Goal: Transaction & Acquisition: Purchase product/service

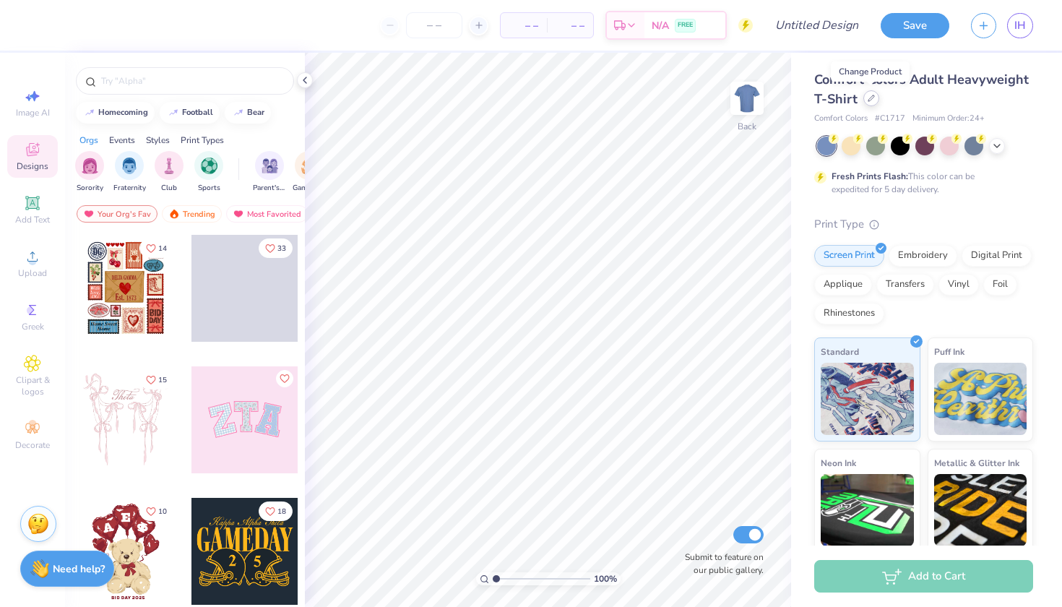
click at [871, 96] on icon at bounding box center [871, 98] width 7 height 7
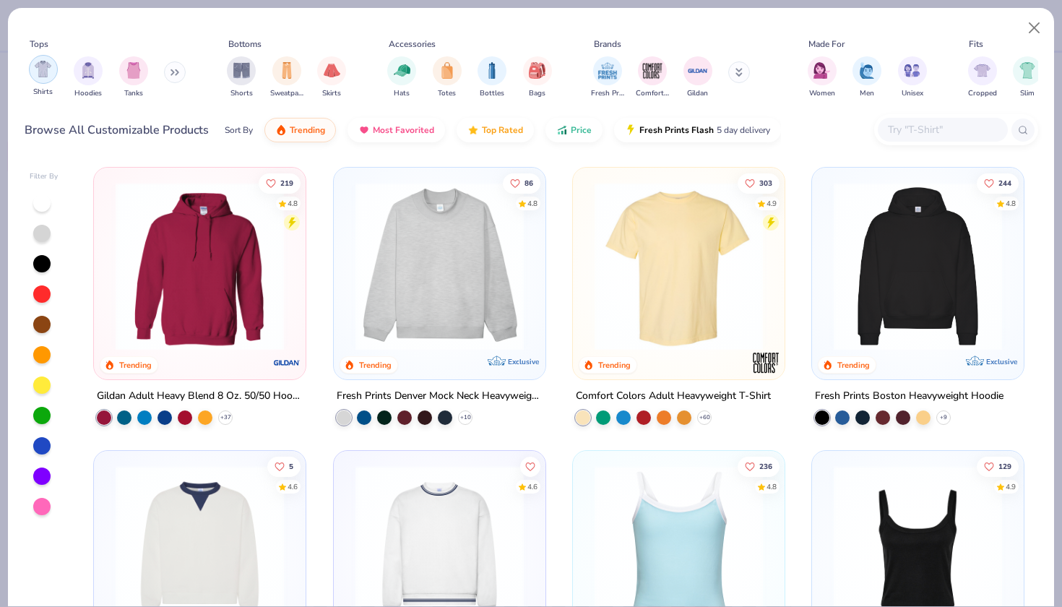
click at [42, 72] on img "filter for Shirts" at bounding box center [43, 69] width 17 height 17
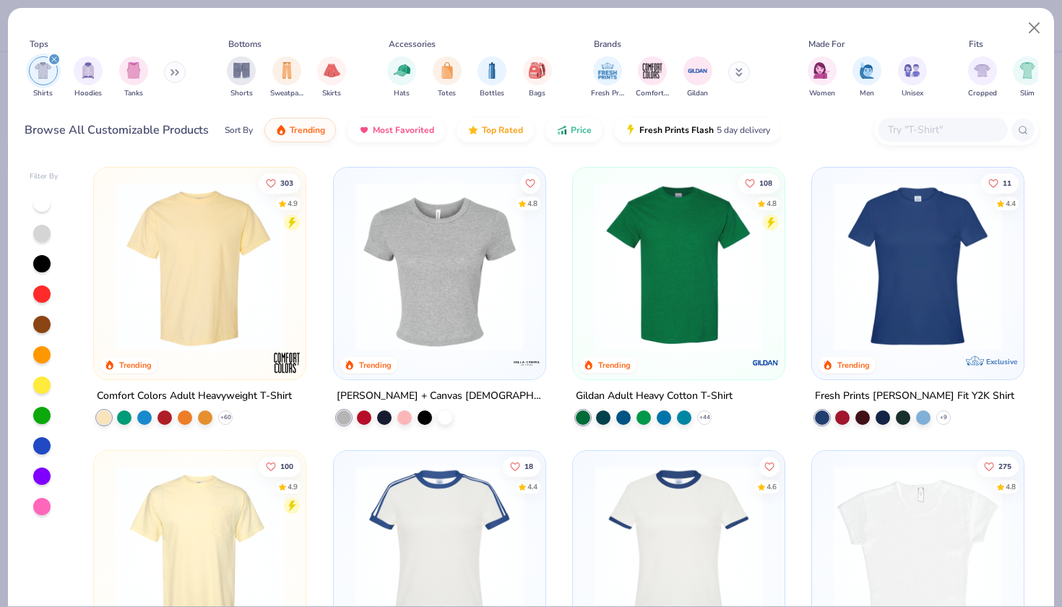
click at [899, 137] on input "text" at bounding box center [941, 129] width 111 height 17
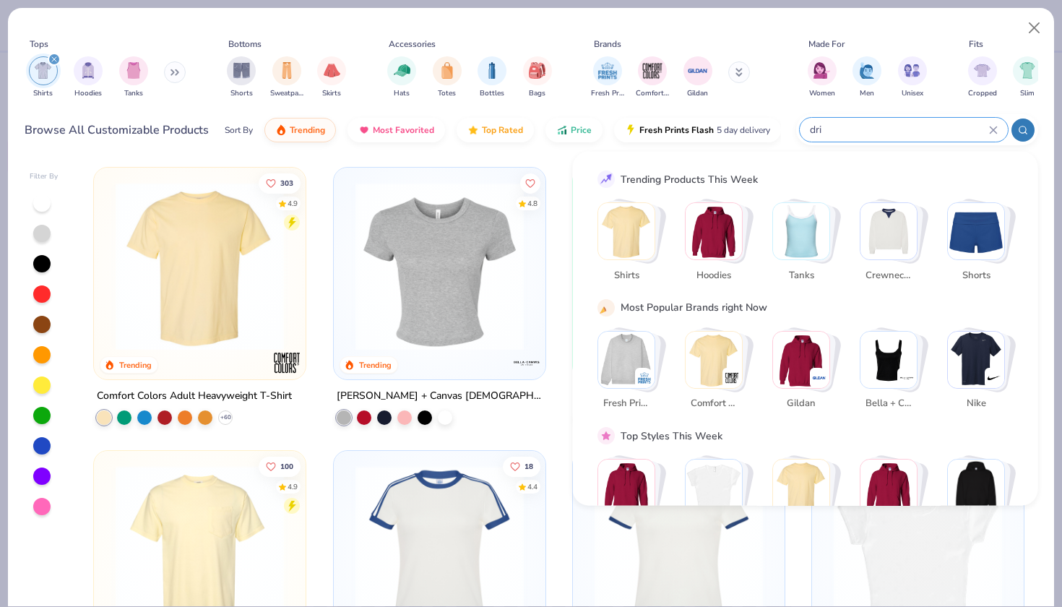
type input "dri"
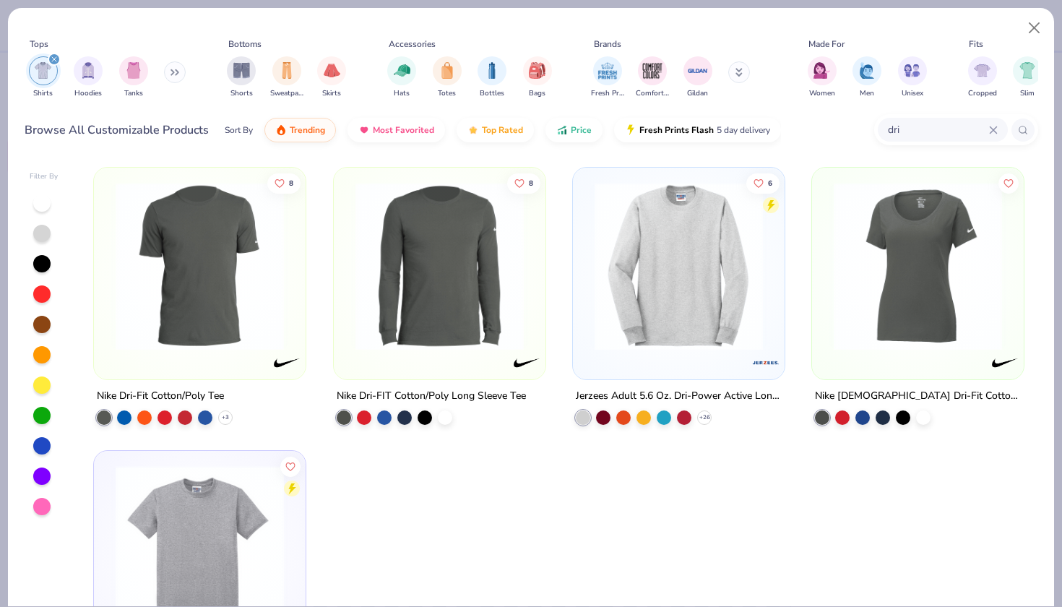
click at [248, 295] on img at bounding box center [199, 266] width 183 height 168
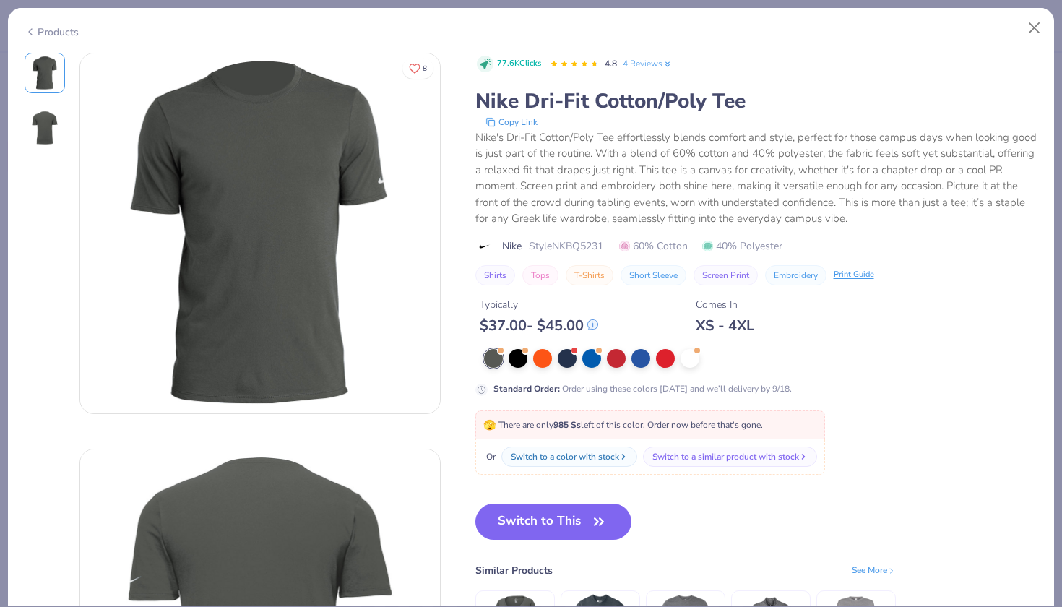
click at [331, 229] on img at bounding box center [260, 233] width 360 height 360
click at [592, 515] on icon "button" at bounding box center [599, 521] width 20 height 20
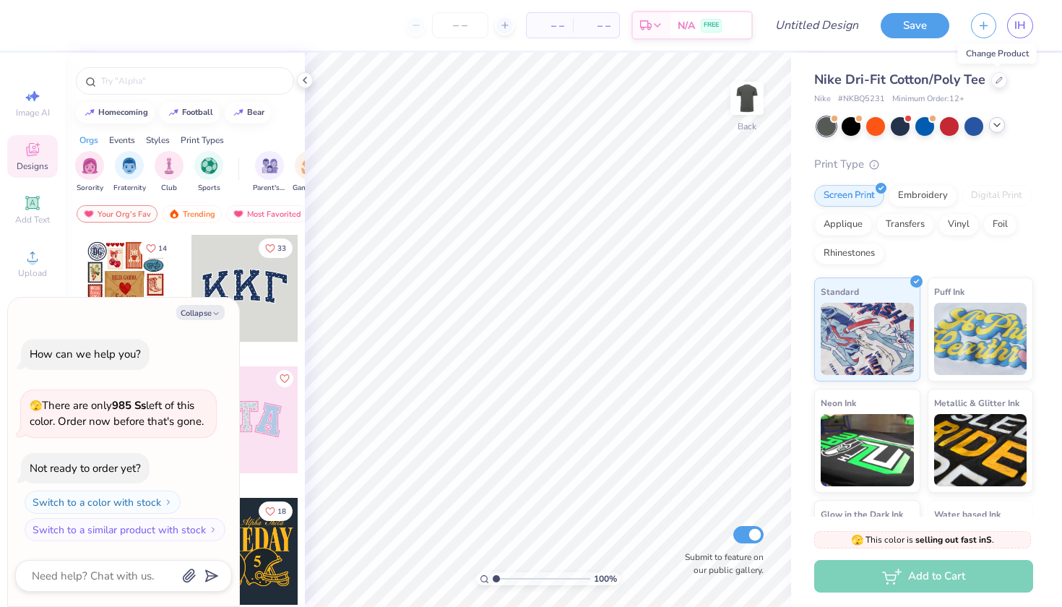
click at [1001, 122] on icon at bounding box center [997, 125] width 12 height 12
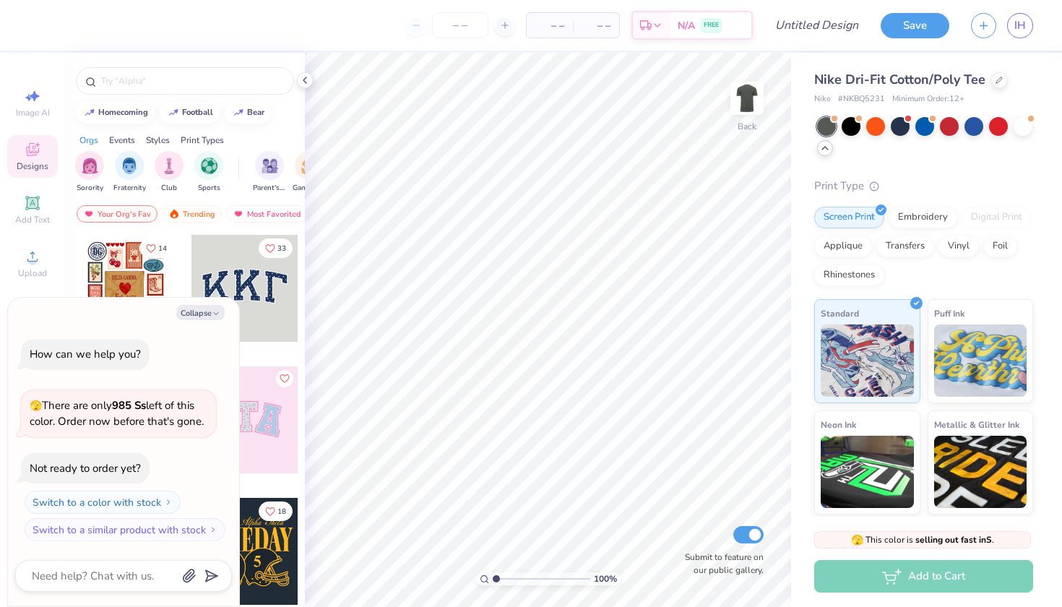
click at [22, 174] on div "Designs" at bounding box center [32, 156] width 51 height 43
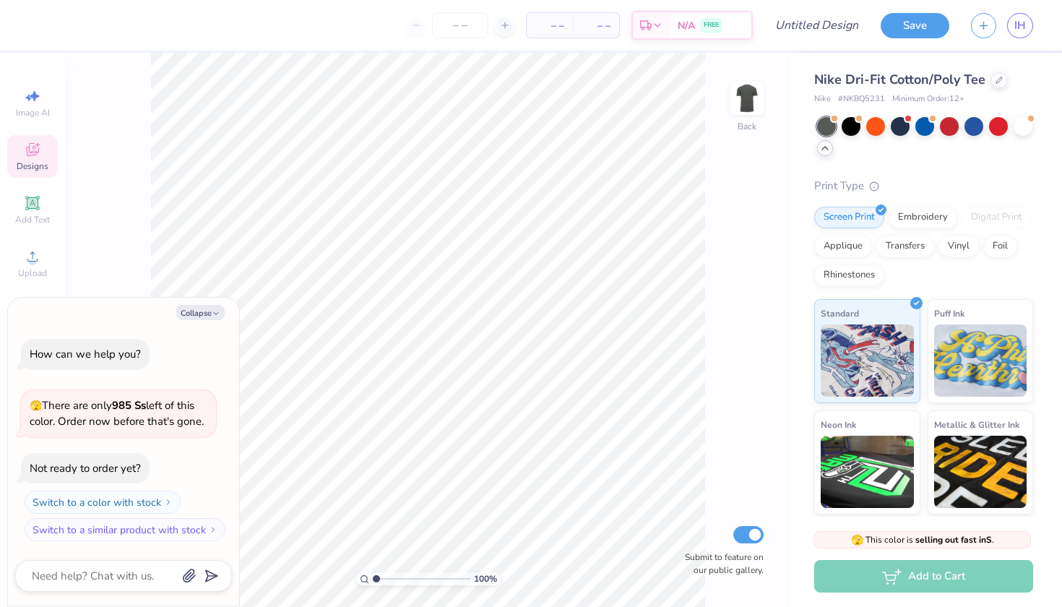
click at [32, 166] on span "Designs" at bounding box center [33, 166] width 32 height 12
click at [30, 147] on icon at bounding box center [32, 149] width 17 height 17
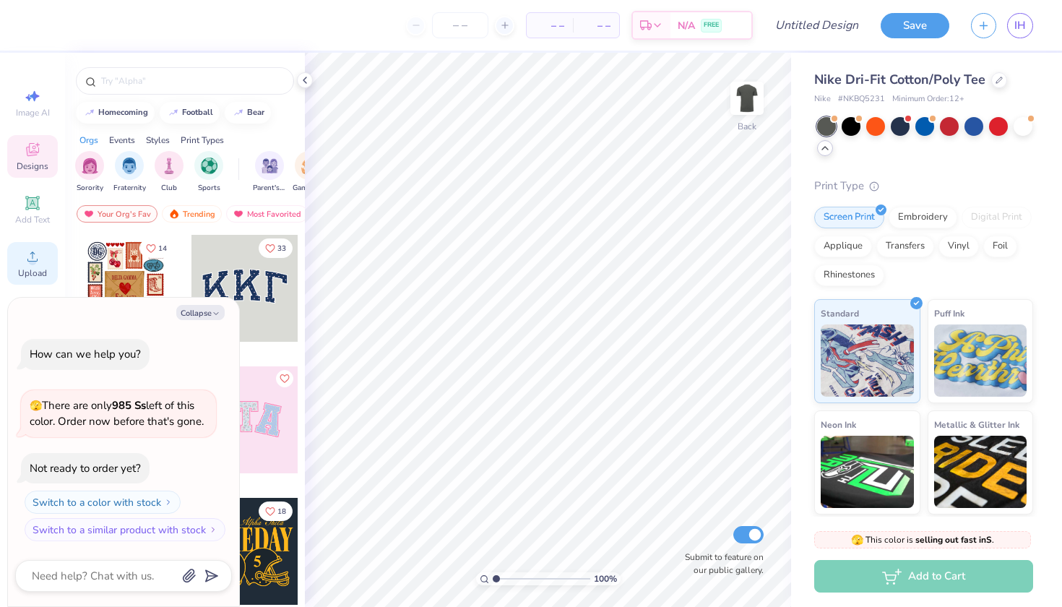
click at [30, 263] on circle at bounding box center [32, 261] width 8 height 8
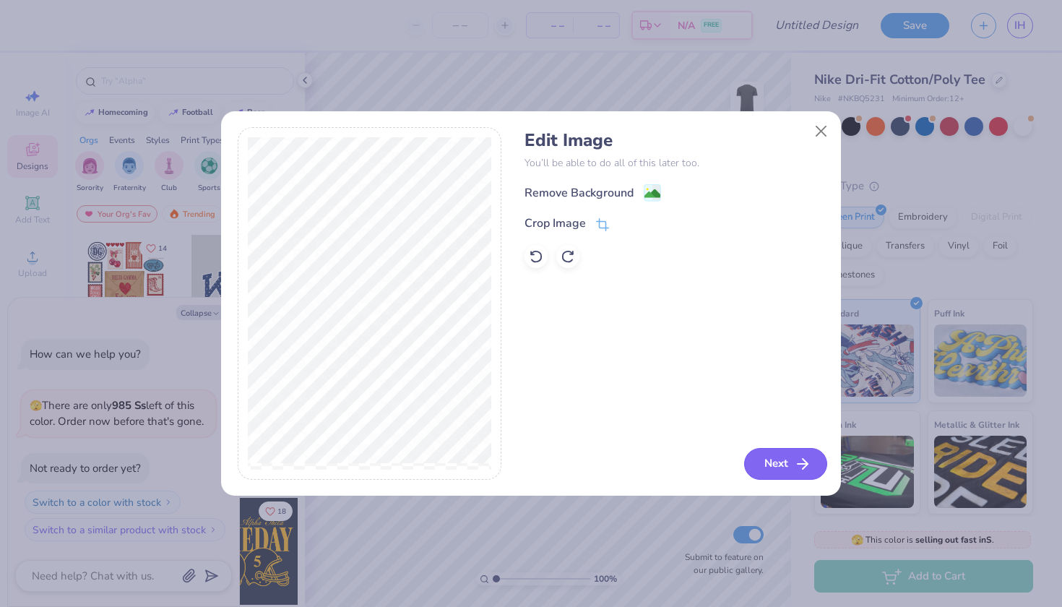
click at [780, 464] on button "Next" at bounding box center [785, 464] width 83 height 32
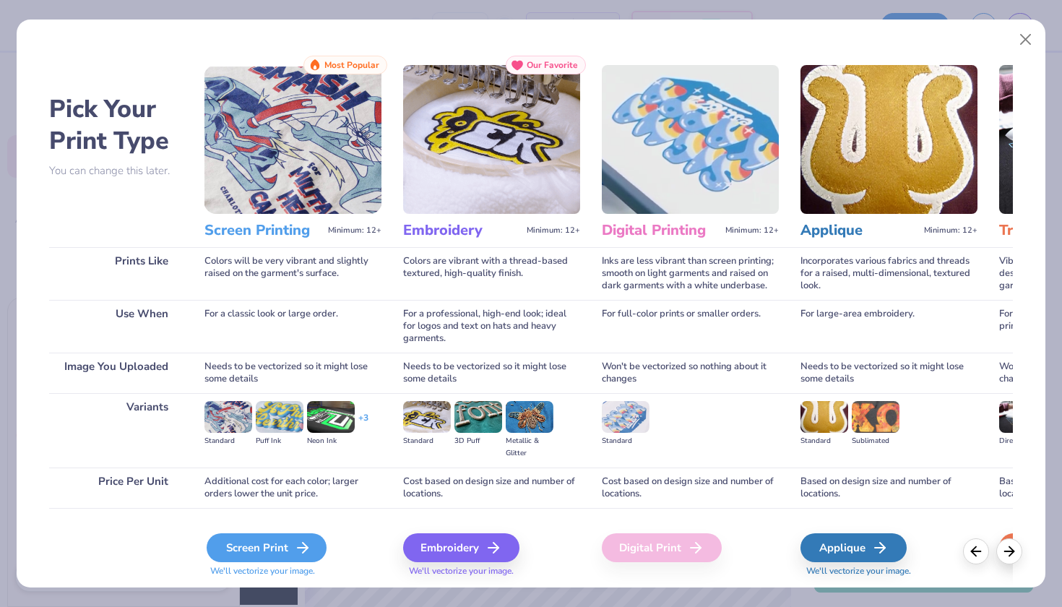
click at [290, 551] on div "Screen Print" at bounding box center [267, 547] width 120 height 29
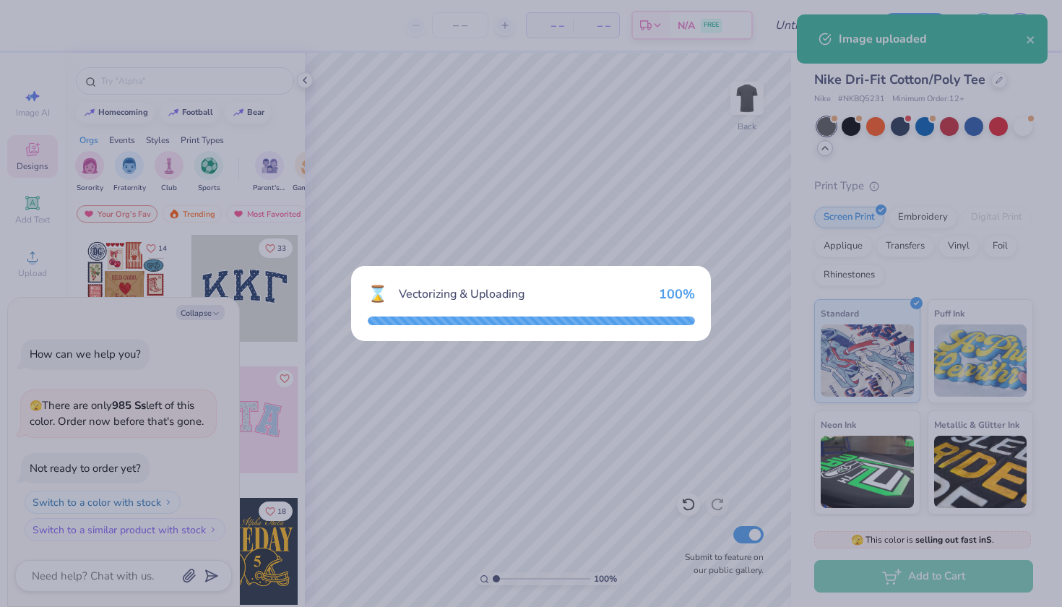
type textarea "x"
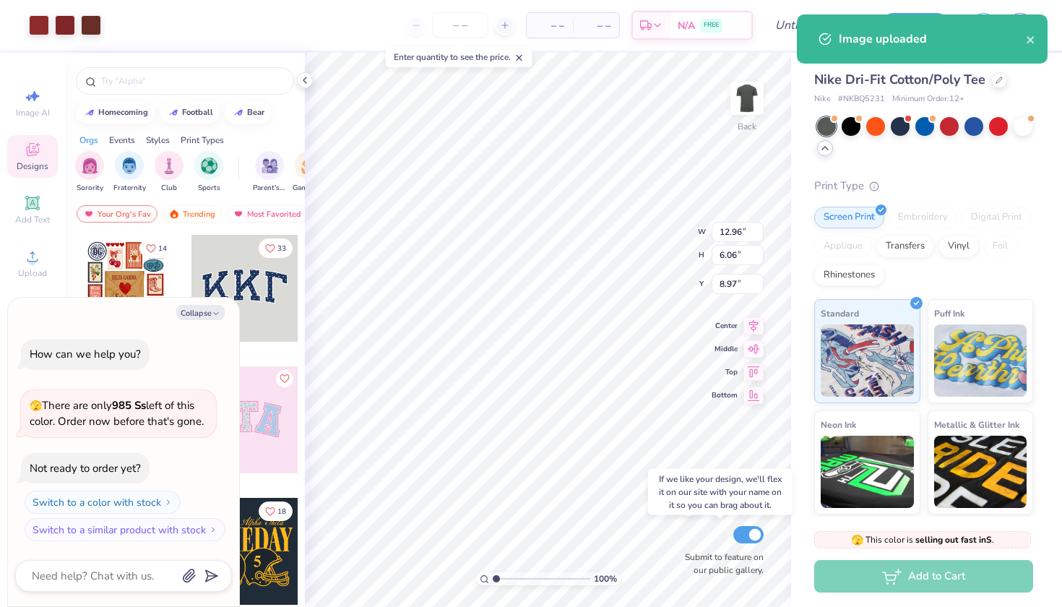
click at [749, 534] on input "Submit to feature on our public gallery." at bounding box center [748, 534] width 30 height 17
checkbox input "false"
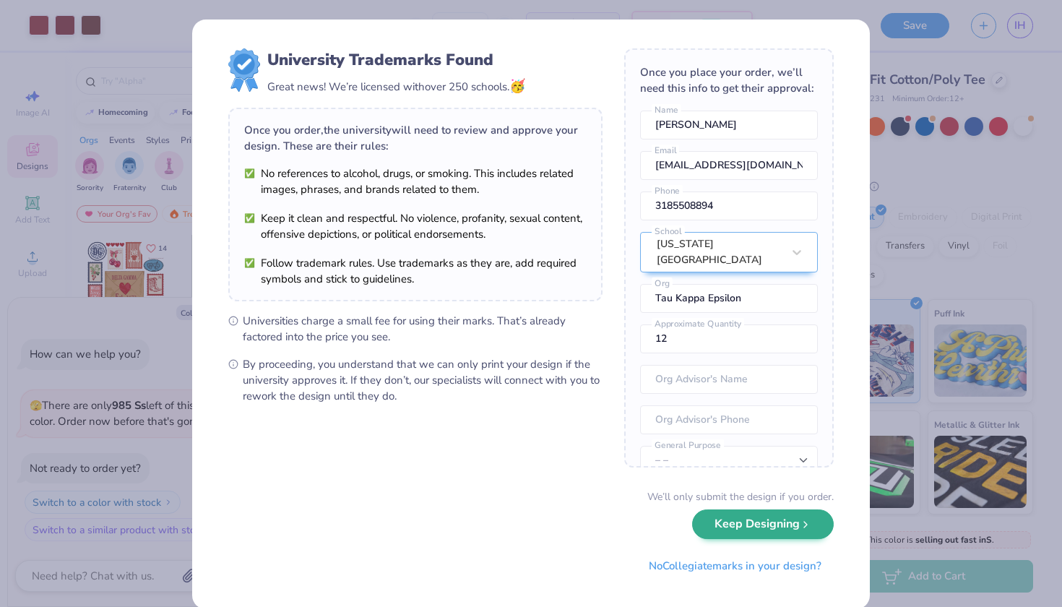
click at [804, 527] on icon "submit" at bounding box center [806, 525] width 12 height 12
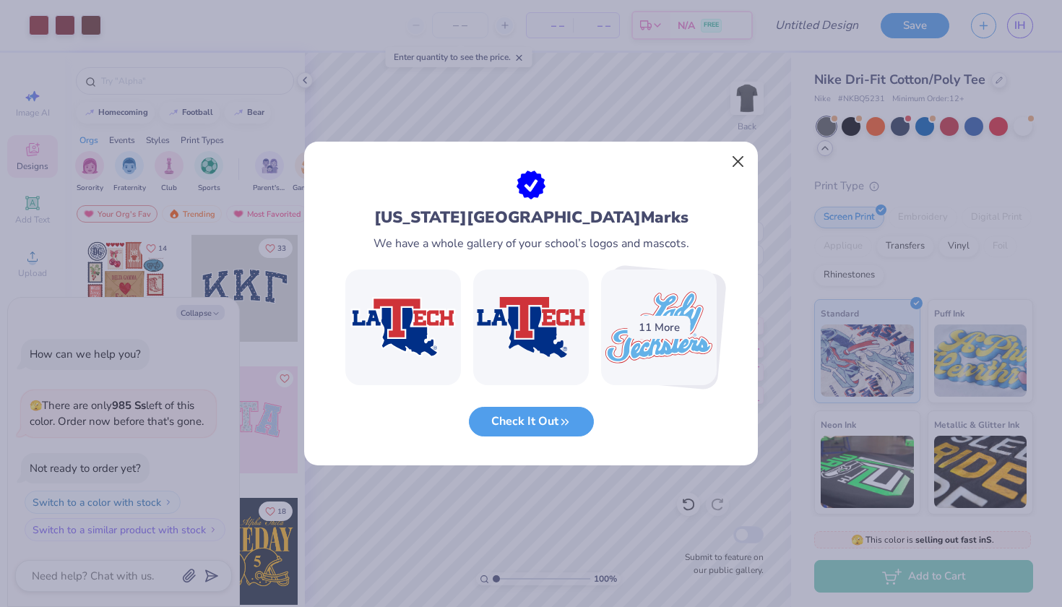
click at [733, 168] on button "Close" at bounding box center [738, 161] width 27 height 27
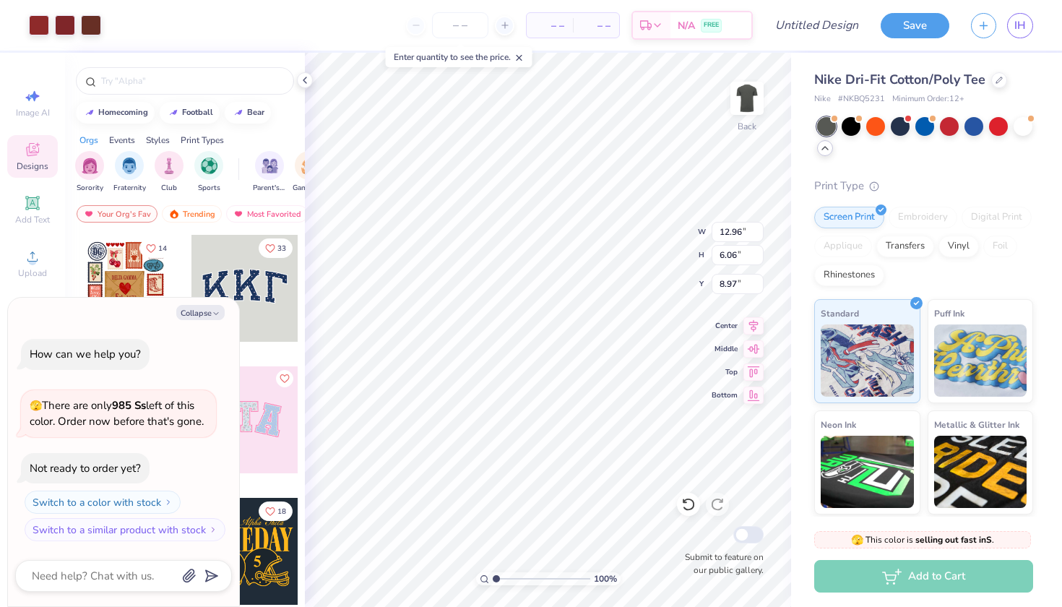
type textarea "x"
type input "1.36"
type textarea "x"
type input "0.50"
type textarea "x"
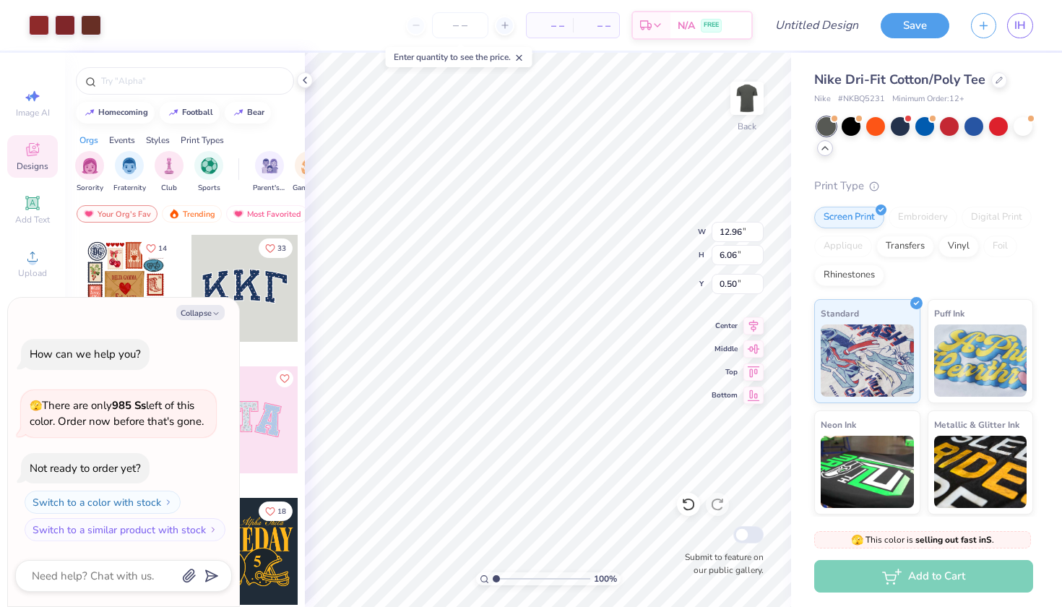
type input "3.00"
type textarea "x"
type input "12.37"
type input "5.79"
type textarea "x"
